Goal: Communication & Community: Answer question/provide support

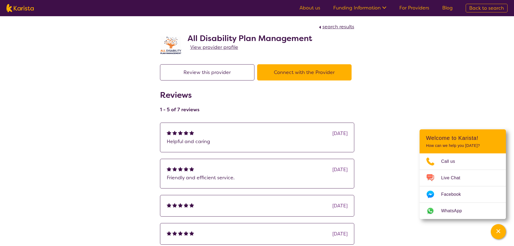
click at [425, 8] on link "For Providers" at bounding box center [415, 8] width 30 height 6
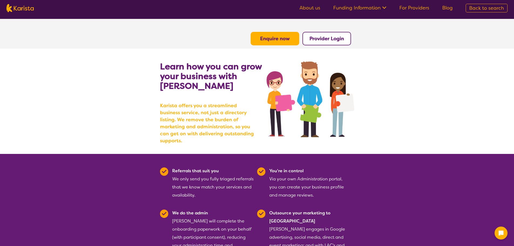
click at [328, 42] on button "Provider Login" at bounding box center [327, 39] width 49 height 14
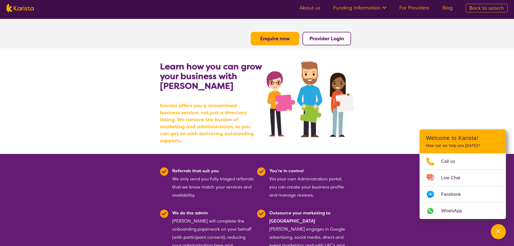
click at [322, 40] on b "Provider Login" at bounding box center [327, 38] width 35 height 6
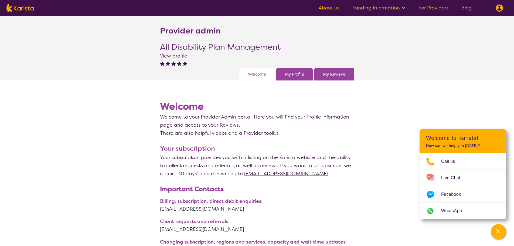
click at [334, 77] on link "My Reviews" at bounding box center [334, 74] width 23 height 8
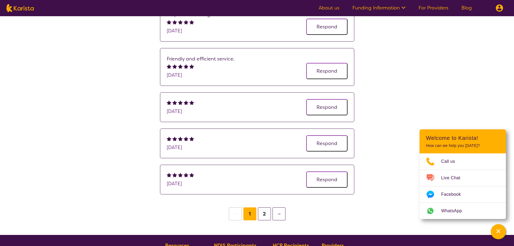
scroll to position [81, 0]
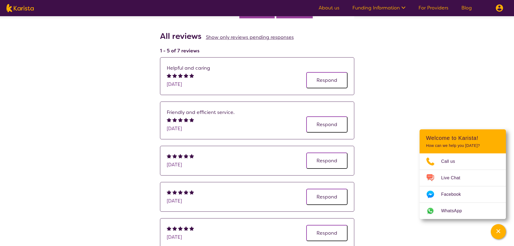
click at [331, 81] on button "Respond" at bounding box center [327, 80] width 41 height 16
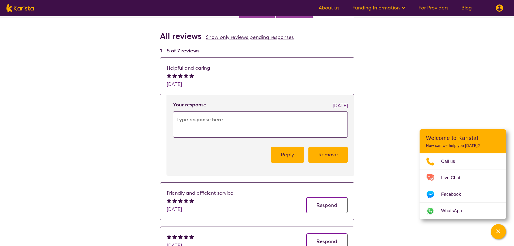
click at [208, 128] on textarea at bounding box center [260, 124] width 175 height 26
paste textarea "Thank you for the 5-star review! We're delighted that you felt supported and ca…"
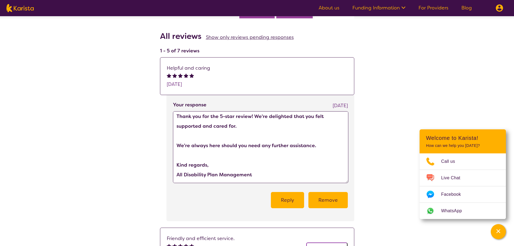
scroll to position [0, 0]
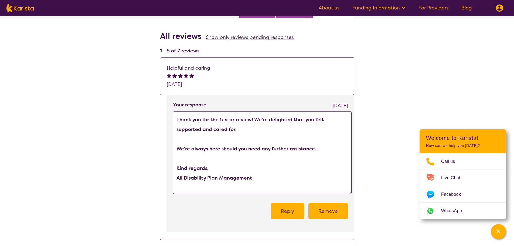
drag, startPoint x: 346, startPoint y: 136, endPoint x: 350, endPoint y: 190, distance: 53.9
click at [350, 191] on textarea "Thank you for the 5-star review! We're delighted that you felt supported and ca…" at bounding box center [262, 152] width 179 height 83
type textarea "Thank you for the 5-star review! We're delighted that you felt supported and ca…"
click at [288, 214] on button "Reply" at bounding box center [287, 210] width 33 height 16
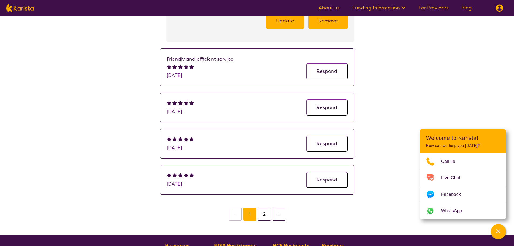
scroll to position [243, 0]
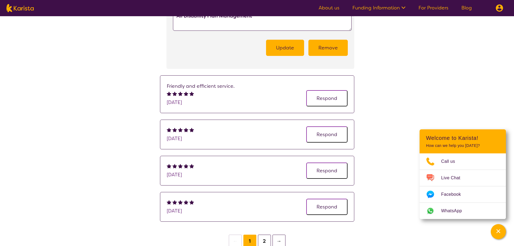
click at [322, 101] on button "Respond" at bounding box center [327, 98] width 41 height 16
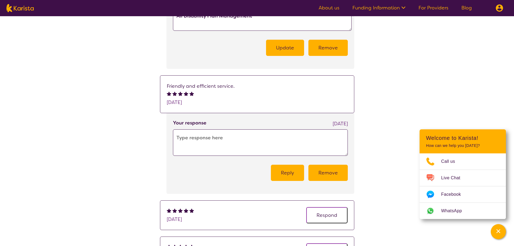
click at [213, 137] on textarea at bounding box center [260, 142] width 175 height 26
paste textarea "Thanks for your feedback! We’re committed to providing friendly and efficient s…"
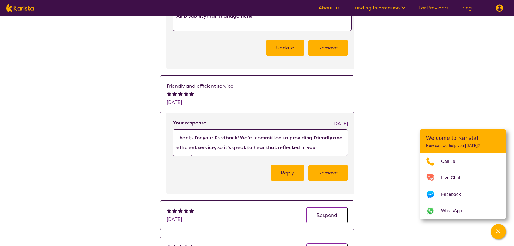
scroll to position [53, 0]
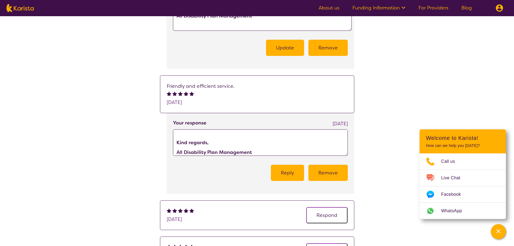
type textarea "Thanks for your feedback! We’re committed to providing friendly and efficient s…"
click at [295, 176] on button "Reply" at bounding box center [287, 173] width 33 height 16
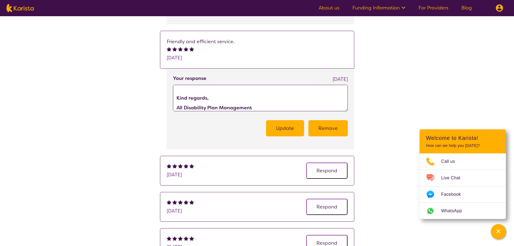
scroll to position [351, 0]
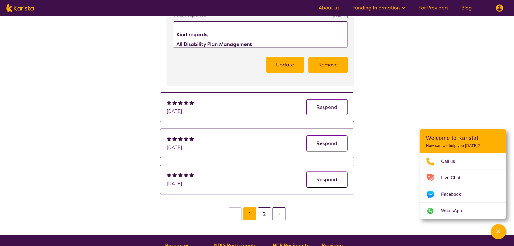
click at [324, 108] on button "Respond" at bounding box center [327, 107] width 41 height 16
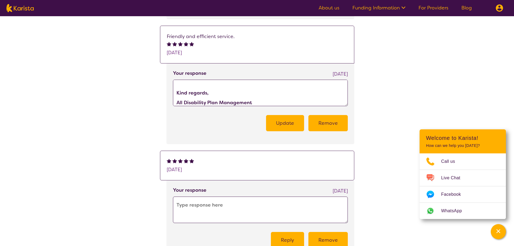
scroll to position [243, 0]
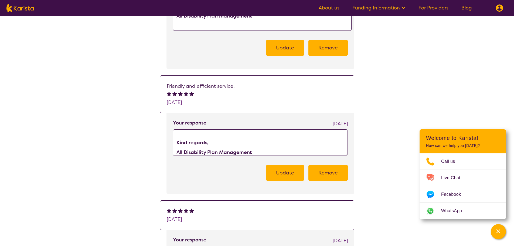
click at [237, 147] on textarea "Thanks for your feedback! We’re committed to providing friendly and efficient s…" at bounding box center [260, 142] width 175 height 26
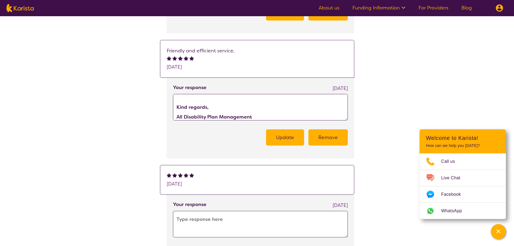
scroll to position [351, 0]
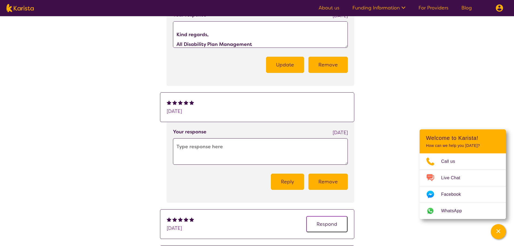
click at [206, 148] on textarea at bounding box center [260, 151] width 175 height 26
paste textarea "We truly appreciate the 5-star rating! It’s wonderful to hear you enjoyed your …"
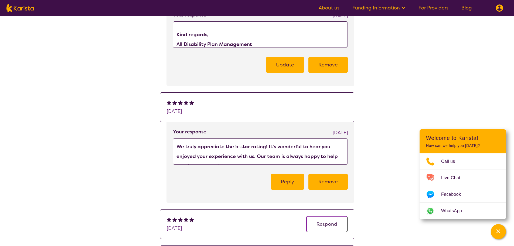
scroll to position [34, 0]
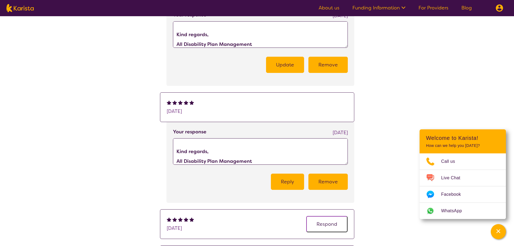
type textarea "We truly appreciate the 5-star rating! It’s wonderful to hear you enjoyed your …"
click at [288, 180] on button "Reply" at bounding box center [287, 182] width 33 height 16
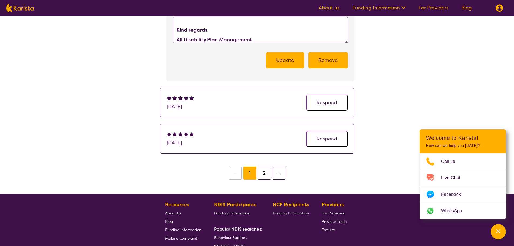
scroll to position [486, 0]
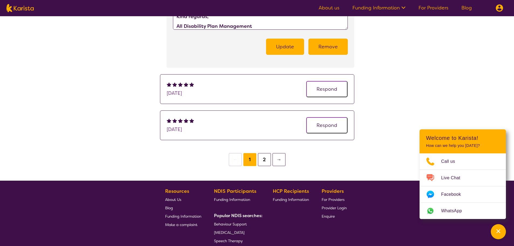
click at [319, 92] on button "Respond" at bounding box center [327, 89] width 41 height 16
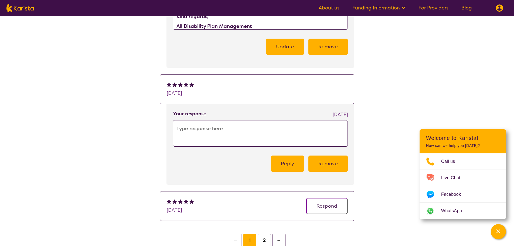
click at [221, 129] on textarea at bounding box center [260, 133] width 175 height 26
paste textarea "Thanks so much for the 5 stars! We’re so glad we could provide you with a great…"
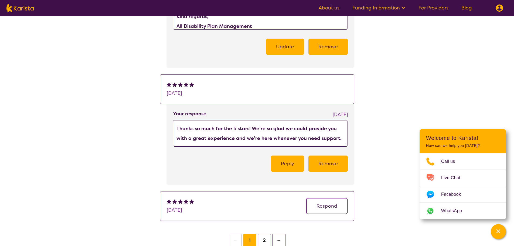
scroll to position [24, 0]
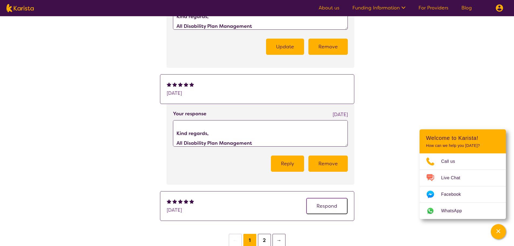
type textarea "Thanks so much for the 5 stars! We’re so glad we could provide you with a great…"
click at [292, 166] on button "Reply" at bounding box center [287, 164] width 33 height 16
click at [336, 210] on button "Respond" at bounding box center [327, 206] width 41 height 16
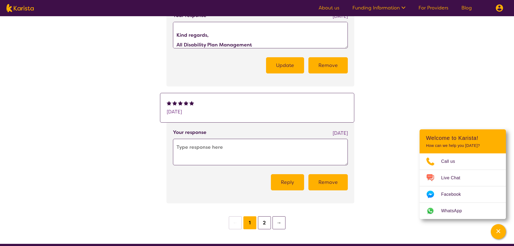
scroll to position [594, 0]
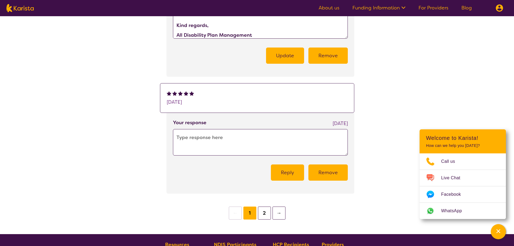
click at [241, 135] on textarea at bounding box center [260, 142] width 175 height 26
paste textarea "Thanks so much for the 5 stars! We're delighted you had a great experience with…"
type textarea "Thanks so much for the 5 stars! We're delighted you had a great experience with…"
click at [283, 173] on button "Reply" at bounding box center [287, 172] width 33 height 16
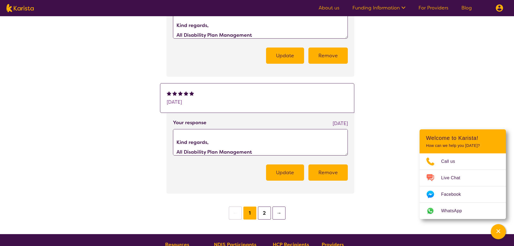
click at [262, 216] on button "2" at bounding box center [264, 213] width 13 height 13
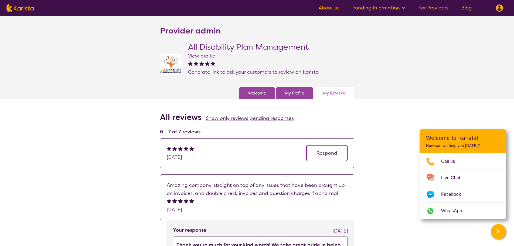
click at [255, 121] on span "Show only reviews pending responses" at bounding box center [250, 118] width 88 height 6
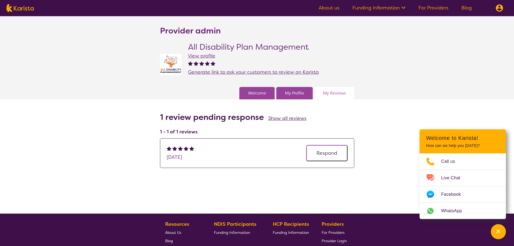
click at [337, 154] on button "Respond" at bounding box center [327, 153] width 41 height 16
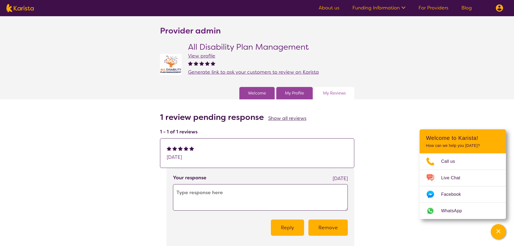
click at [211, 190] on textarea at bounding box center [260, 197] width 175 height 26
paste textarea "Thank you for the 5-star review! We’re thrilled to know you had a positive expe…"
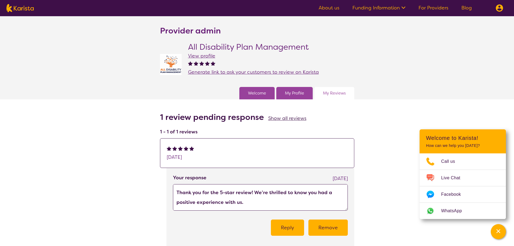
scroll to position [53, 0]
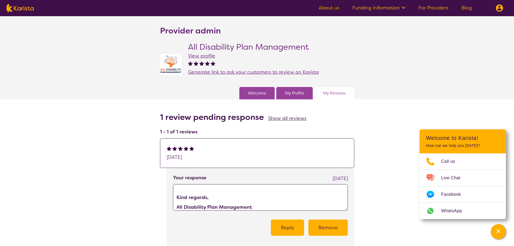
type textarea "Thank you for the 5-star review! We’re thrilled to know you had a positive expe…"
click at [289, 230] on button "Reply" at bounding box center [287, 228] width 33 height 16
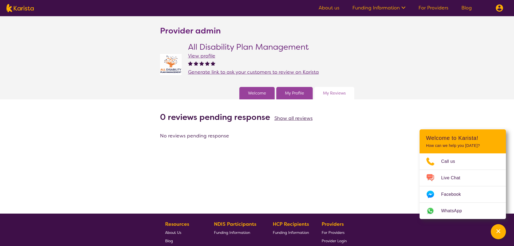
click at [293, 116] on span "Show all reviews" at bounding box center [294, 118] width 38 height 6
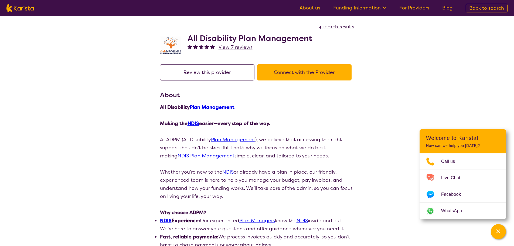
click at [236, 47] on span "View 7 reviews" at bounding box center [236, 47] width 34 height 6
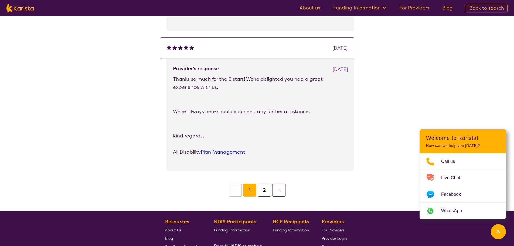
scroll to position [621, 0]
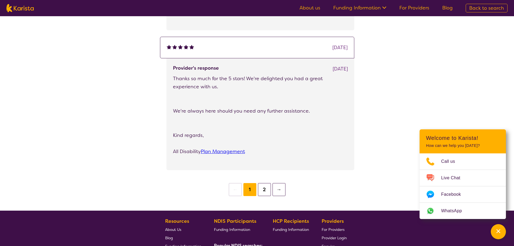
click at [263, 188] on button "2" at bounding box center [264, 189] width 13 height 13
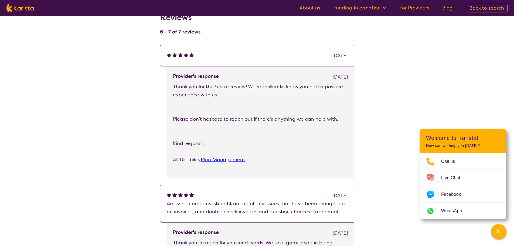
scroll to position [81, 0]
